Goal: Find specific page/section: Find specific page/section

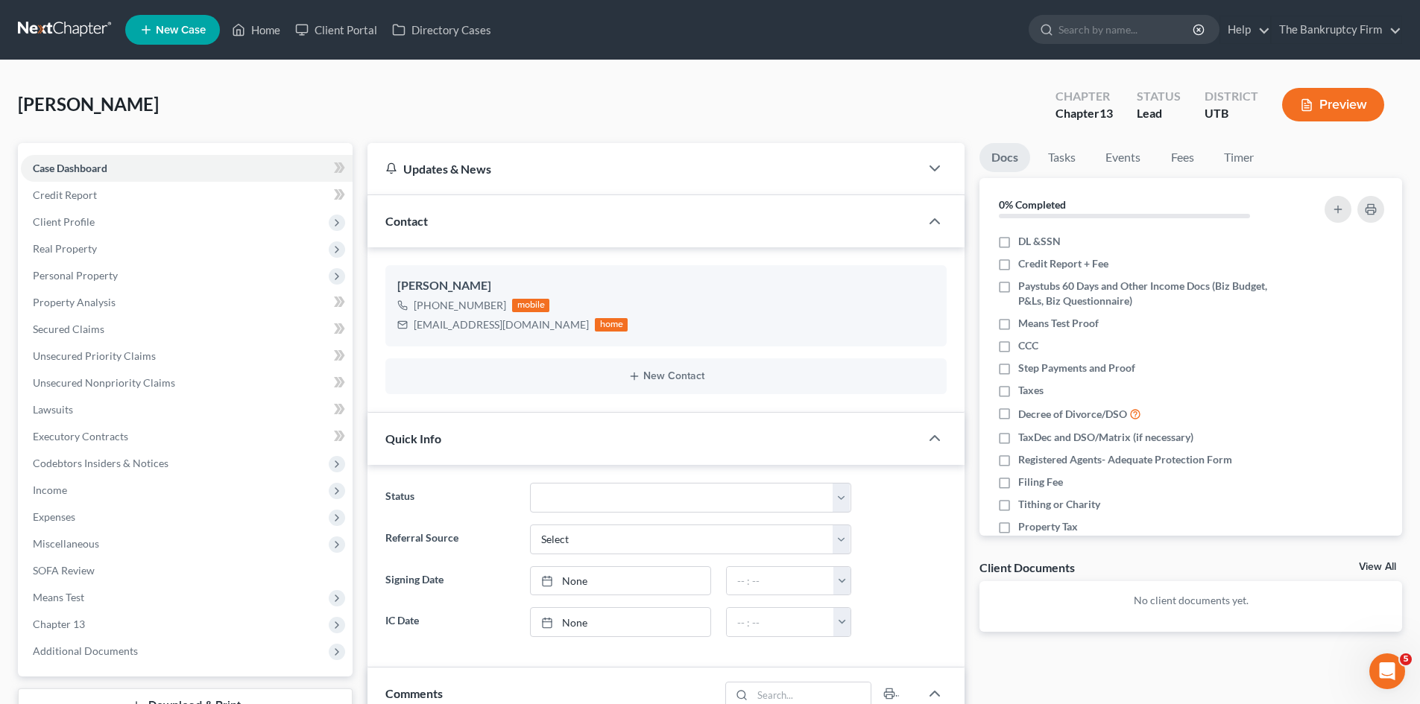
scroll to position [117, 0]
click at [268, 36] on link "Home" at bounding box center [255, 29] width 63 height 27
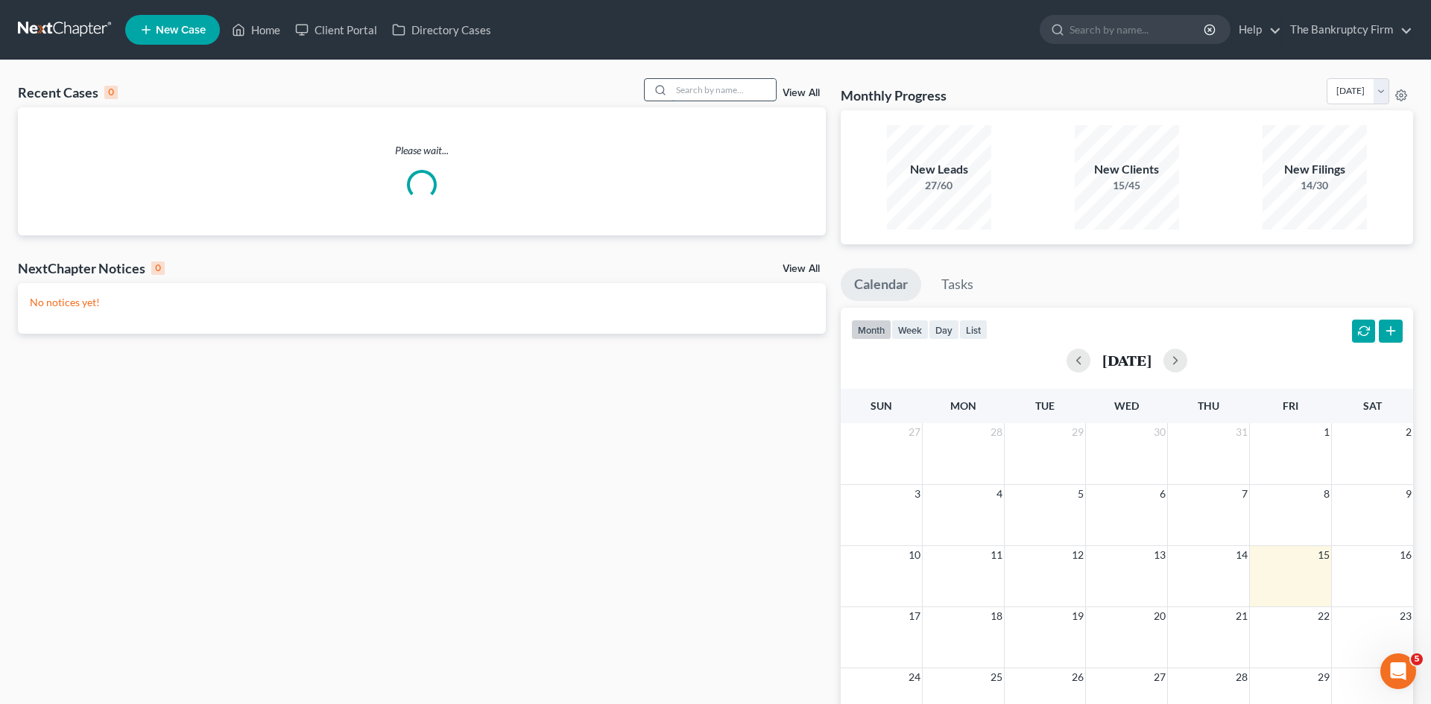
click at [693, 91] on input "search" at bounding box center [723, 90] width 104 height 22
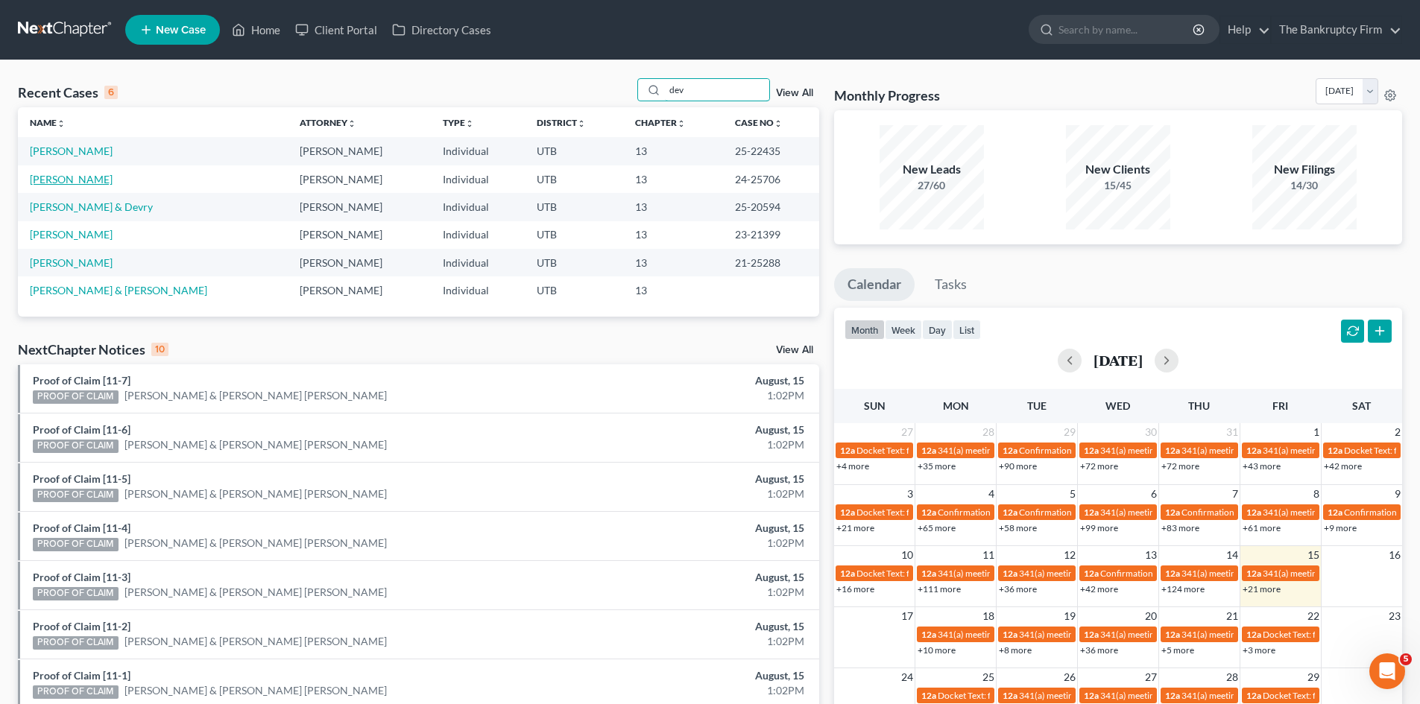
type input "dev"
click at [56, 174] on link "[PERSON_NAME]" at bounding box center [71, 179] width 83 height 13
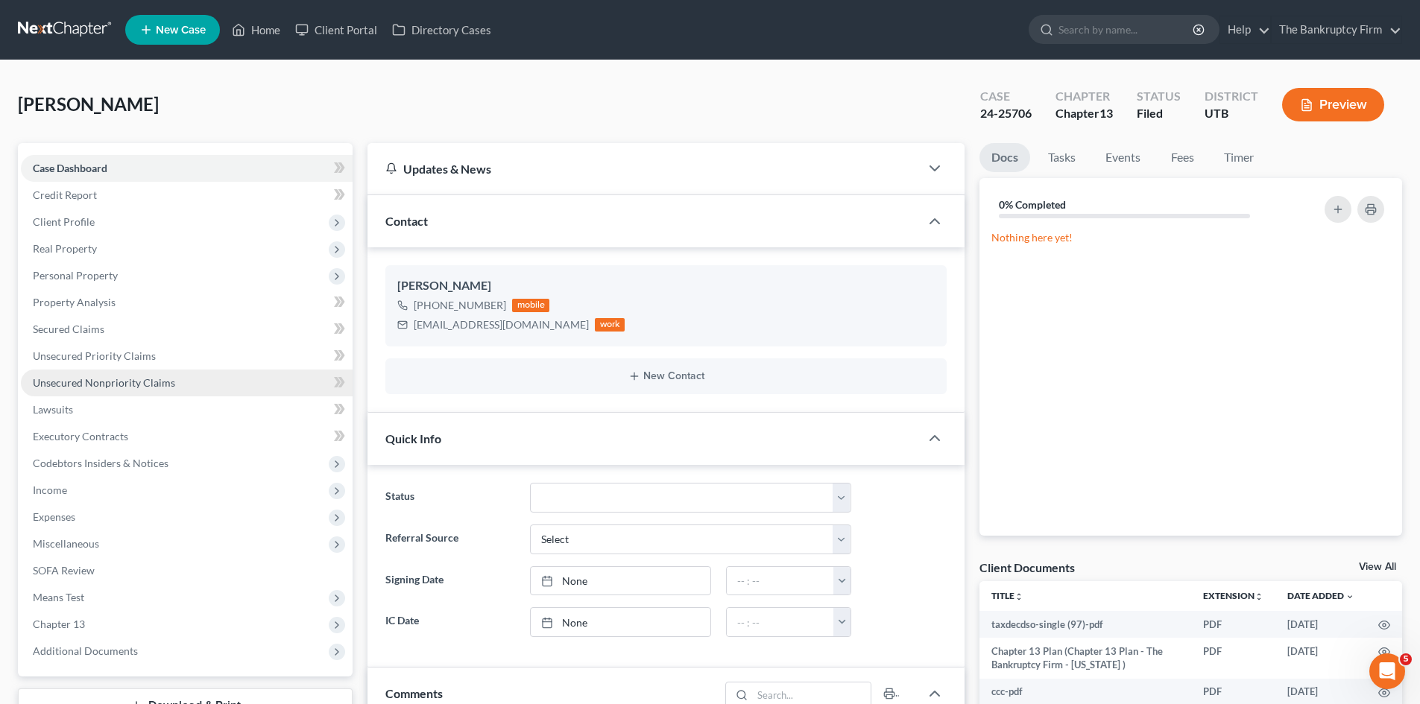
click at [86, 384] on span "Unsecured Nonpriority Claims" at bounding box center [104, 382] width 142 height 13
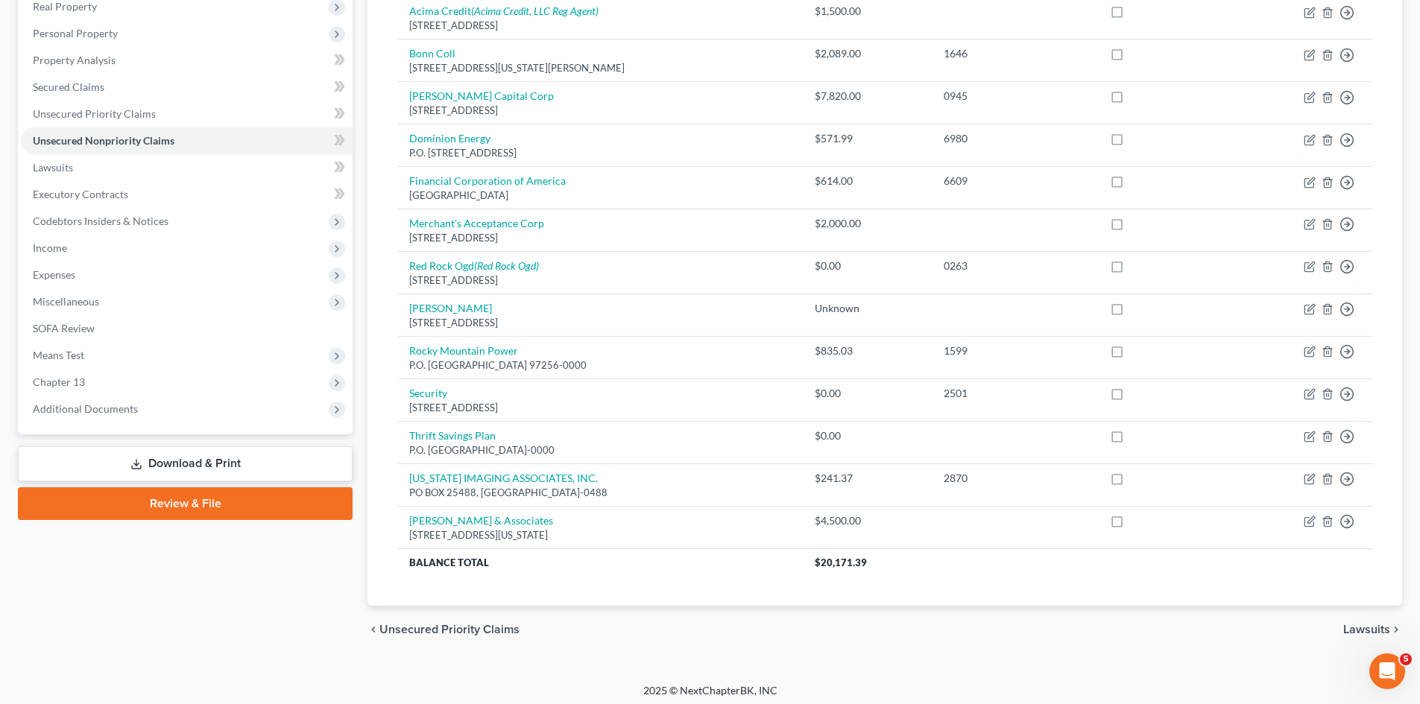
scroll to position [248, 0]
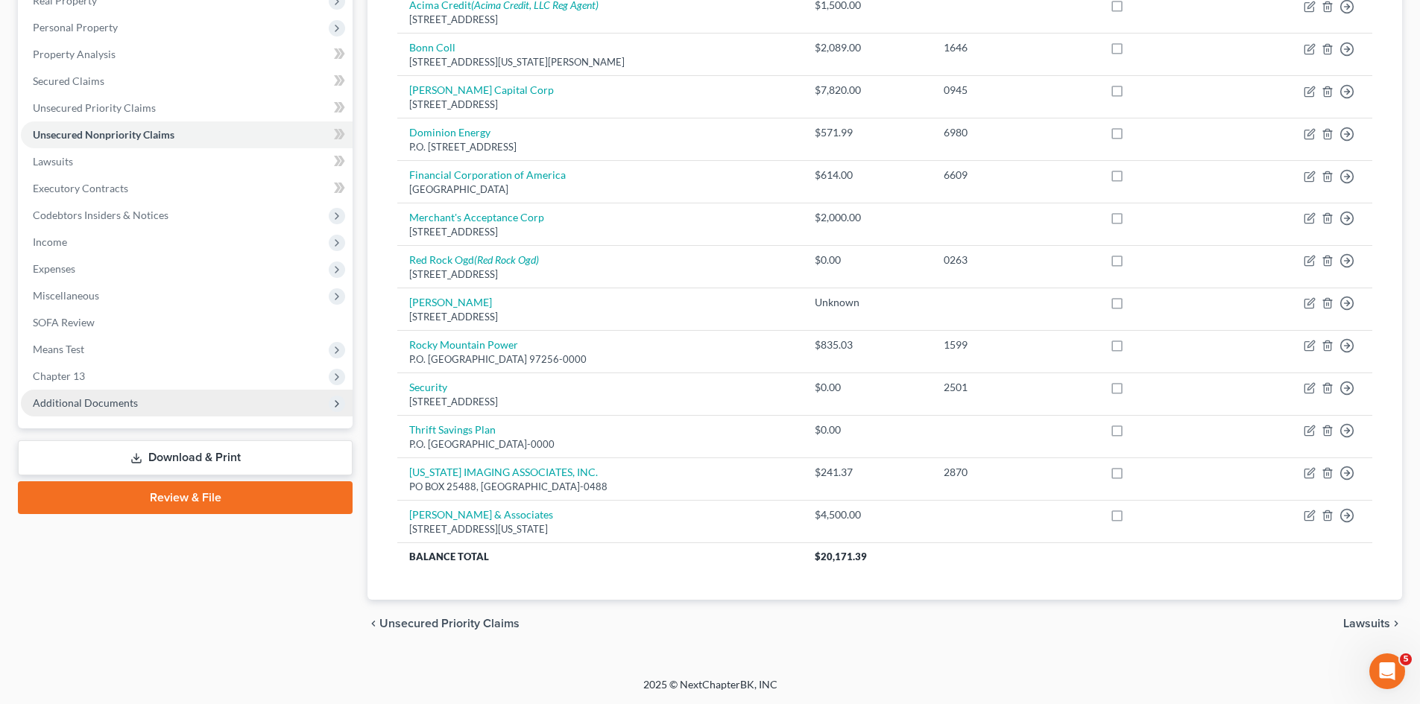
click at [86, 398] on span "Additional Documents" at bounding box center [85, 402] width 105 height 13
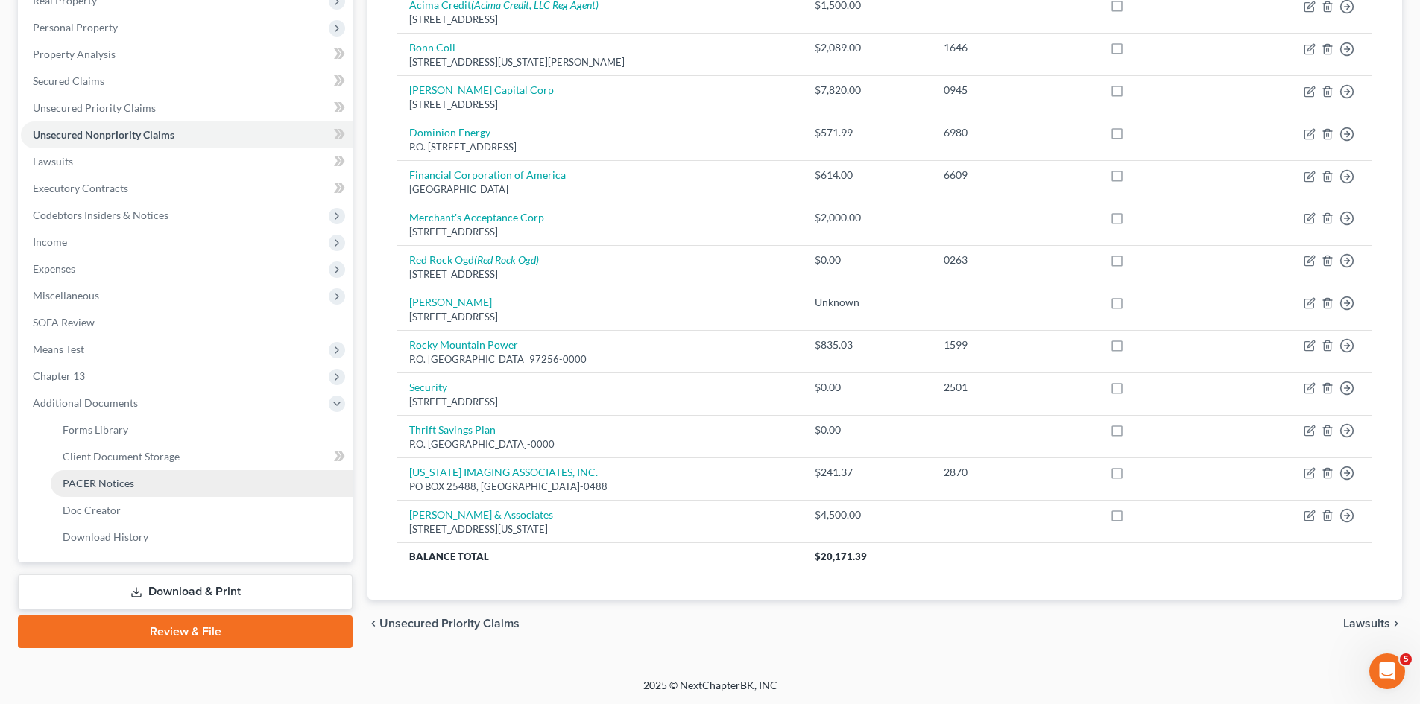
click at [84, 482] on span "PACER Notices" at bounding box center [99, 483] width 72 height 13
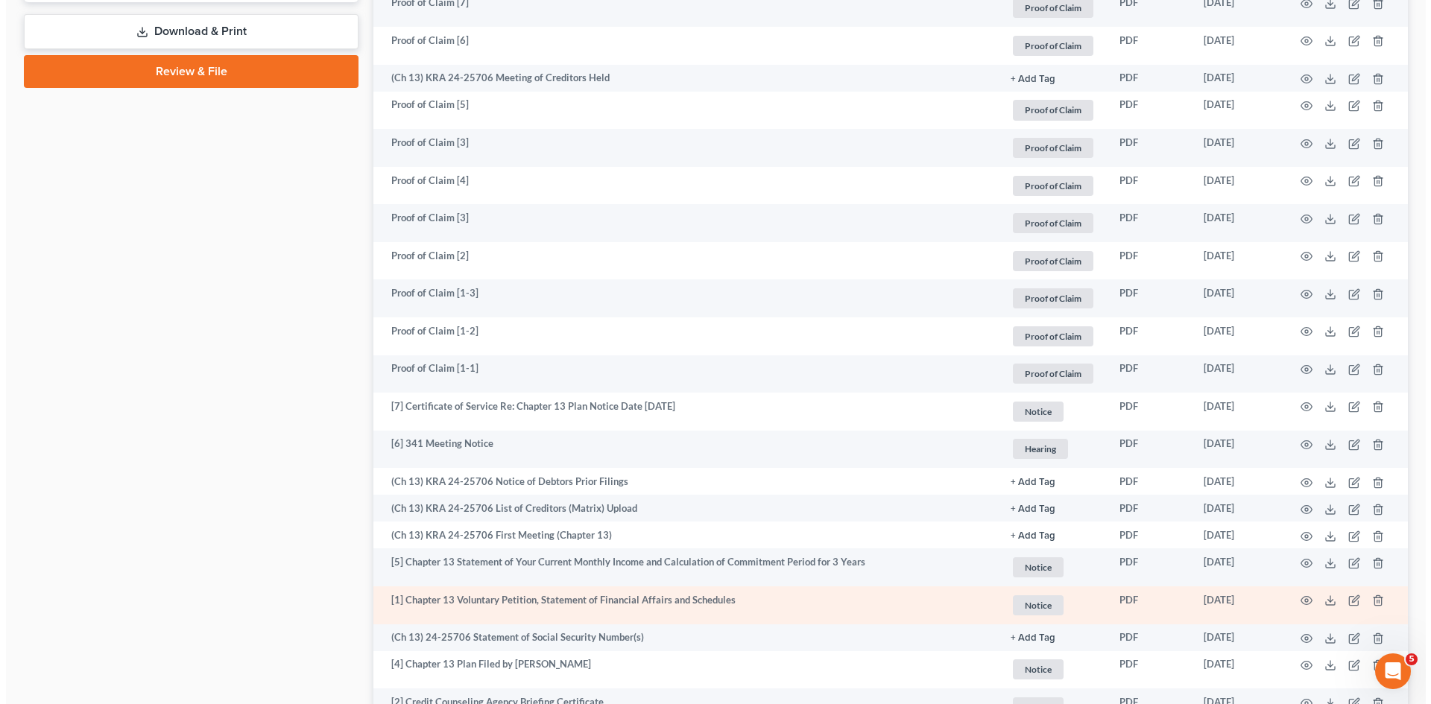
scroll to position [798, 0]
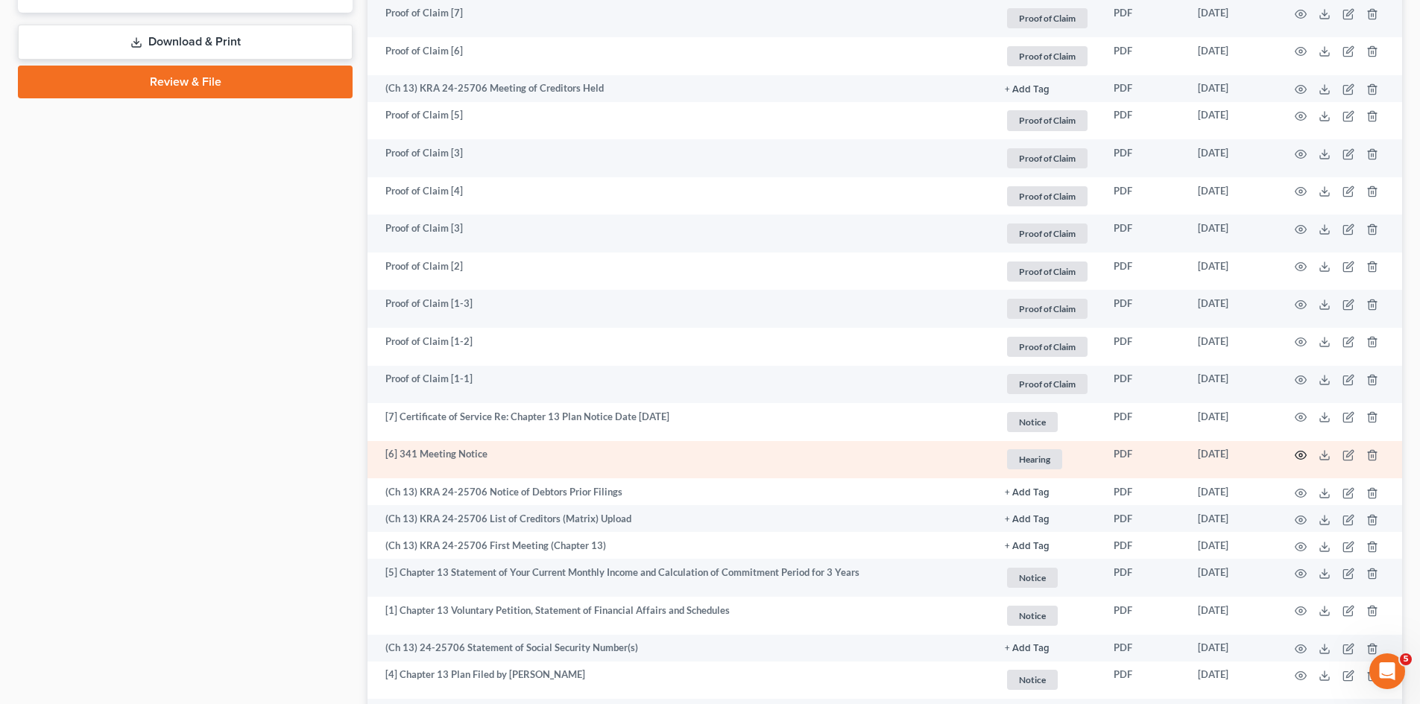
click at [1297, 455] on icon "button" at bounding box center [1301, 455] width 12 height 12
